Goal: Navigation & Orientation: Find specific page/section

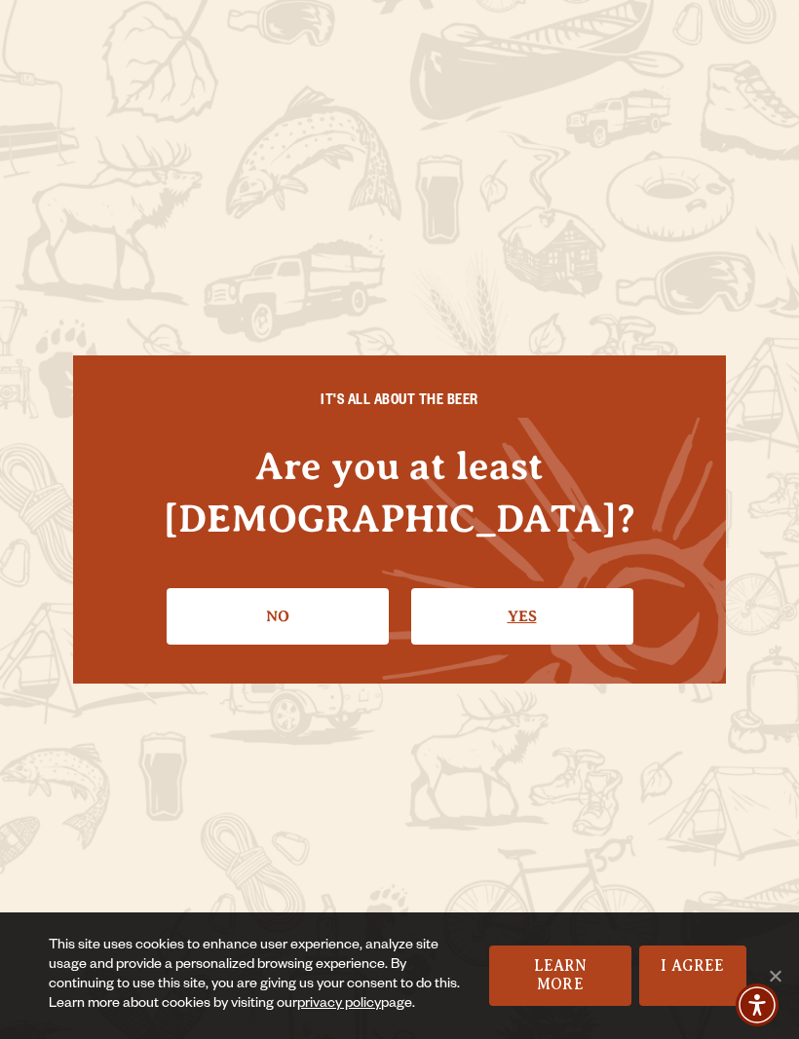
click at [545, 588] on link "Yes" at bounding box center [522, 616] width 222 height 56
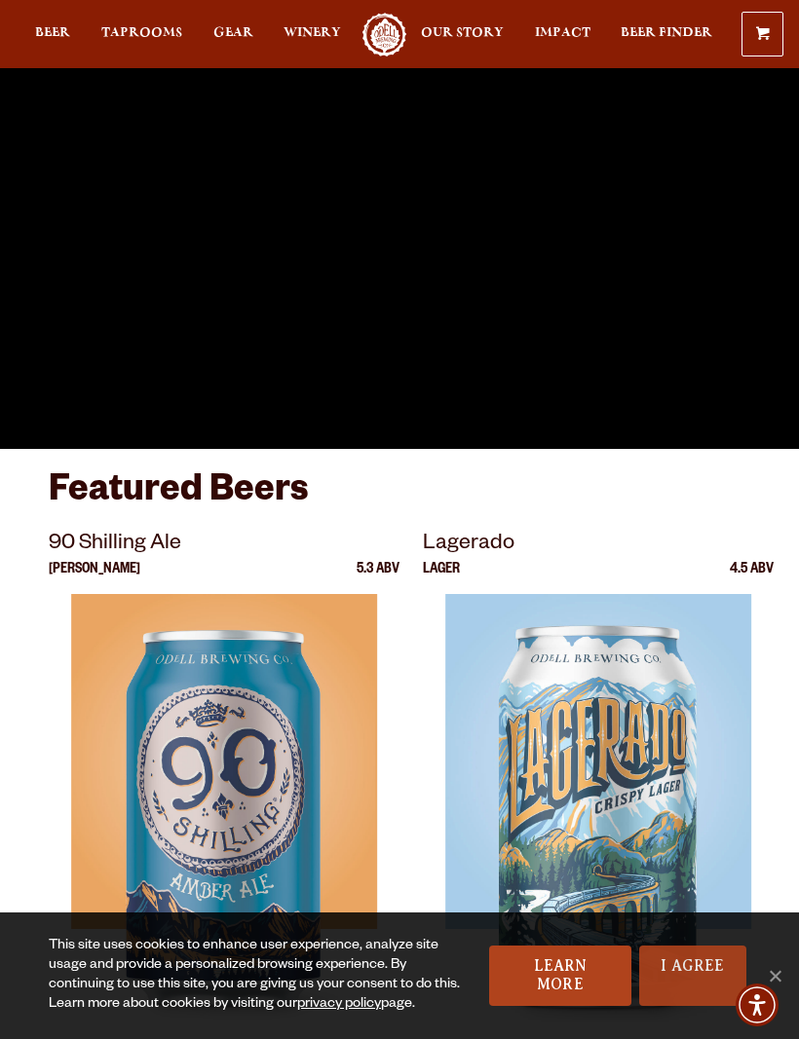
click at [671, 969] on link "I Agree" at bounding box center [692, 976] width 107 height 60
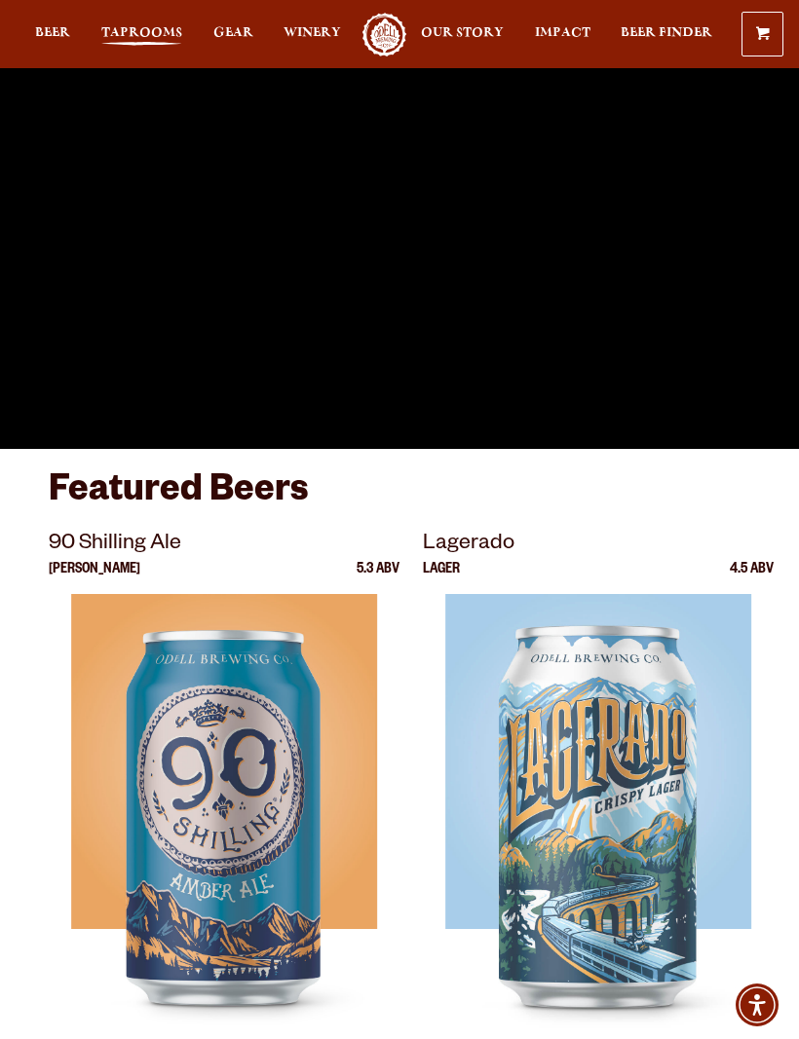
click at [145, 26] on span "Taprooms" at bounding box center [141, 33] width 81 height 16
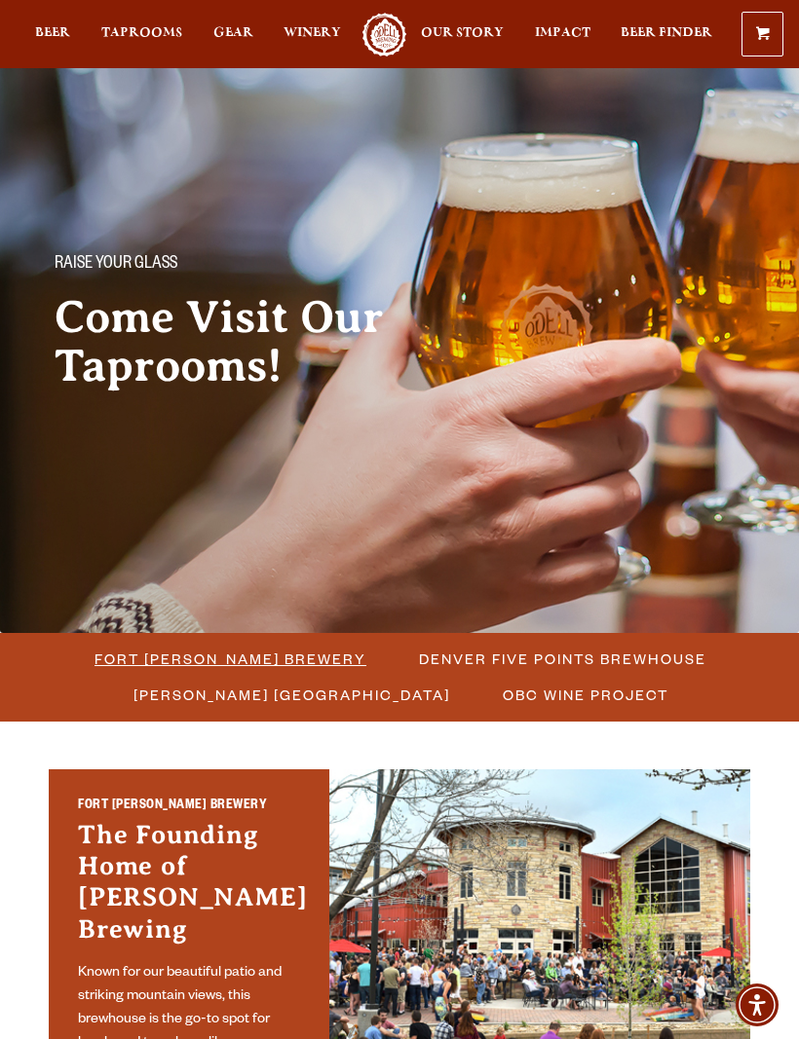
click at [293, 667] on span "Fort [PERSON_NAME] Brewery" at bounding box center [230, 659] width 272 height 28
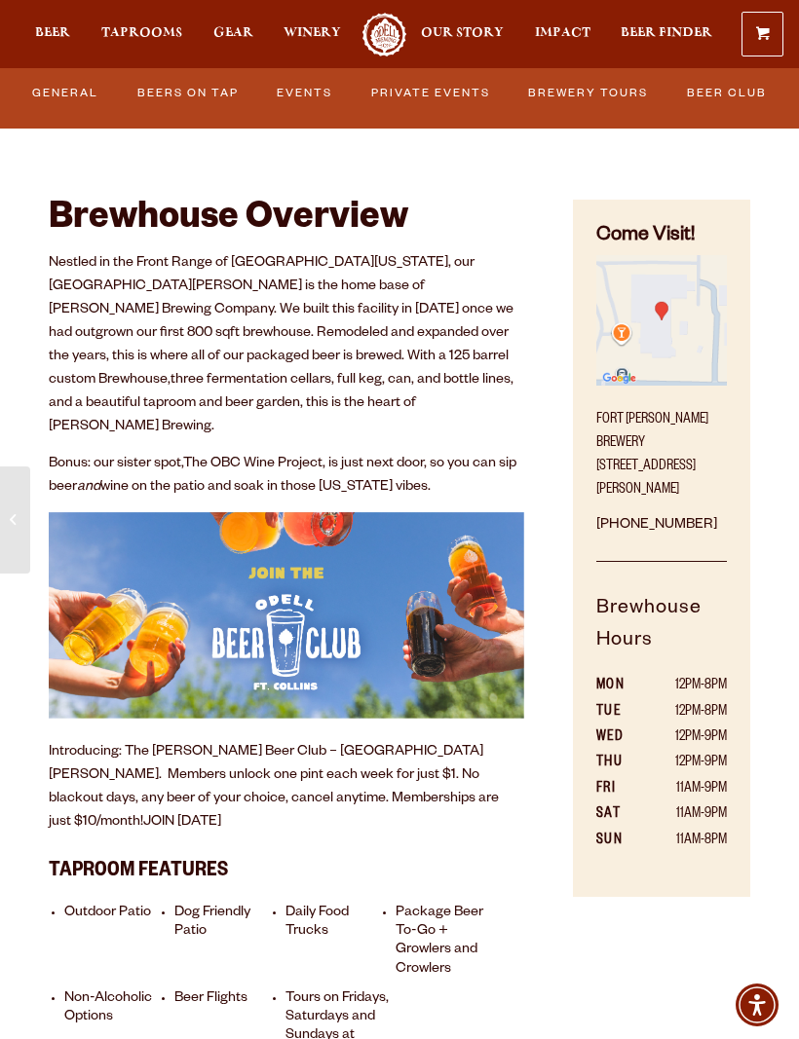
scroll to position [446, 0]
